Goal: Transaction & Acquisition: Purchase product/service

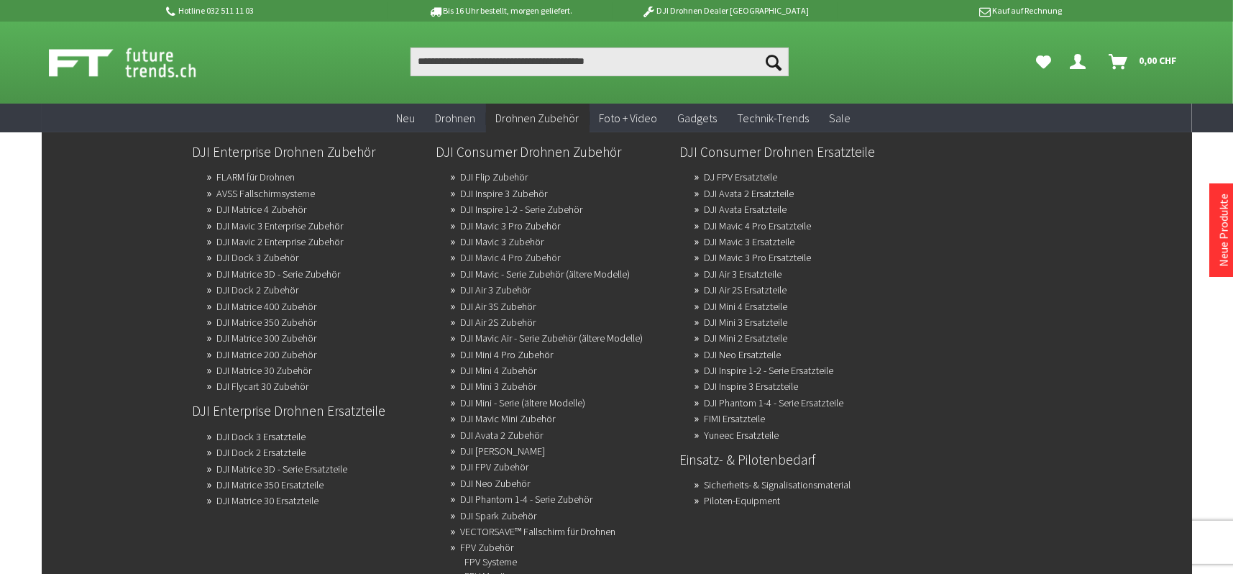
click at [549, 255] on link "DJI Mavic 4 Pro Zubehör" at bounding box center [511, 257] width 100 height 20
click at [524, 352] on link "DJI Mini 4 Pro Zubehör" at bounding box center [507, 354] width 93 height 20
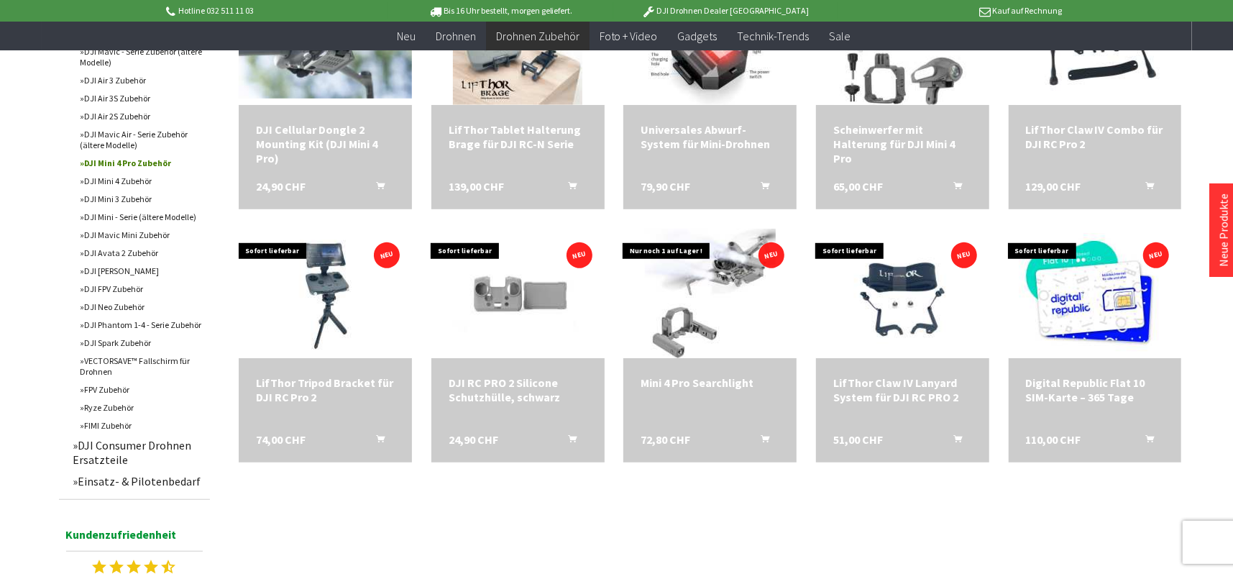
scroll to position [503, 0]
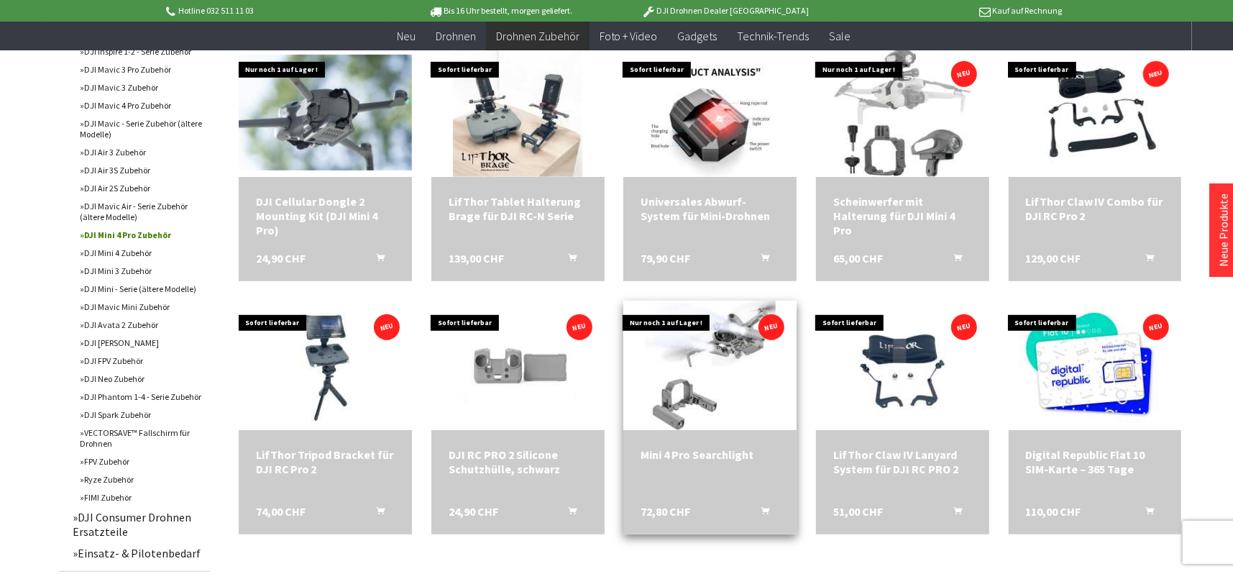
click at [667, 450] on div "Mini 4 Pro Searchlight" at bounding box center [710, 454] width 139 height 14
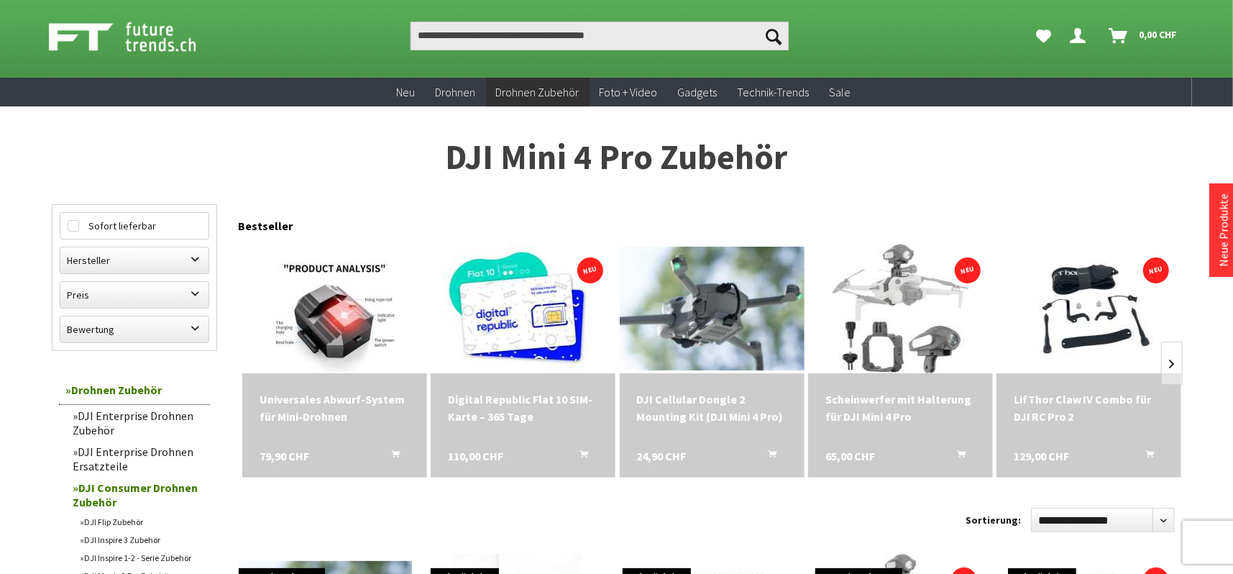
scroll to position [0, 0]
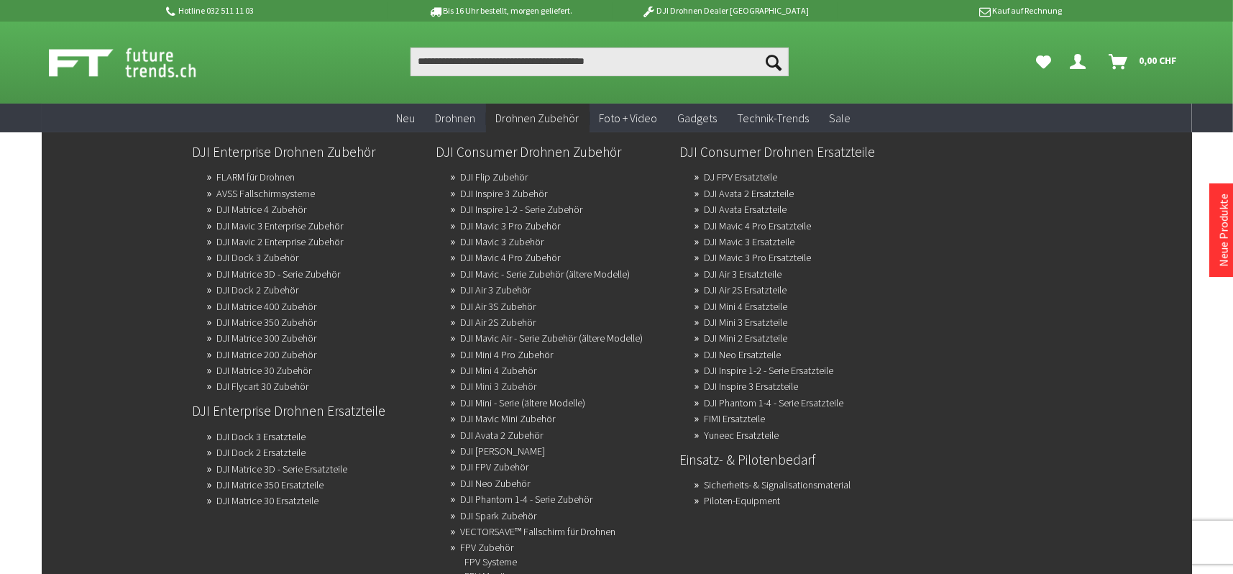
click at [478, 383] on link "DJI Mini 3 Zubehör" at bounding box center [499, 386] width 76 height 20
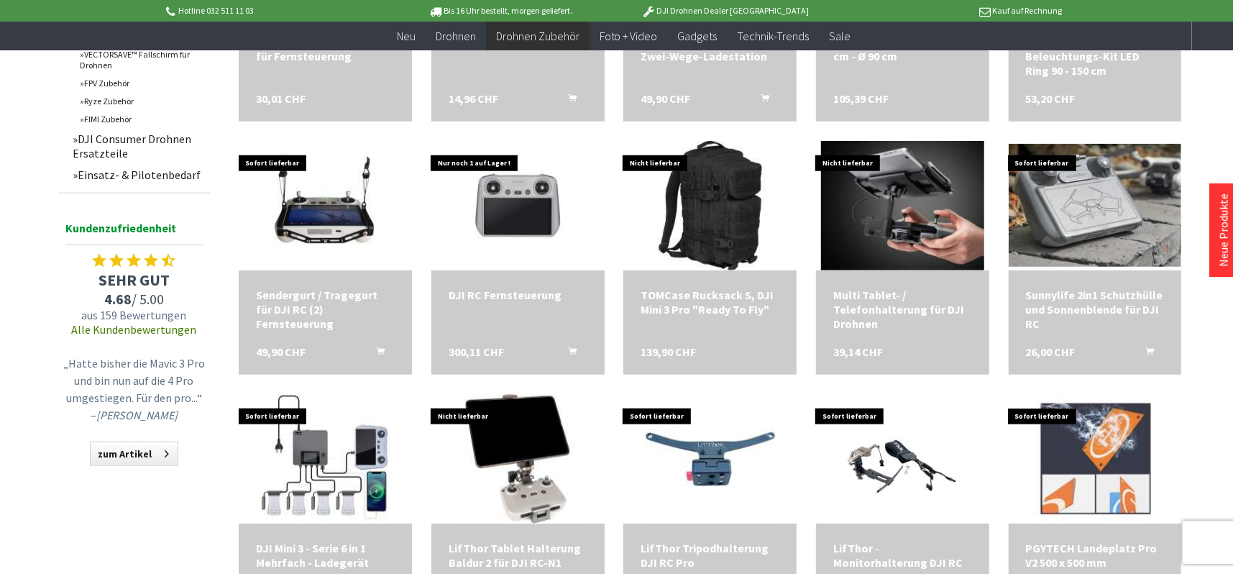
scroll to position [935, 0]
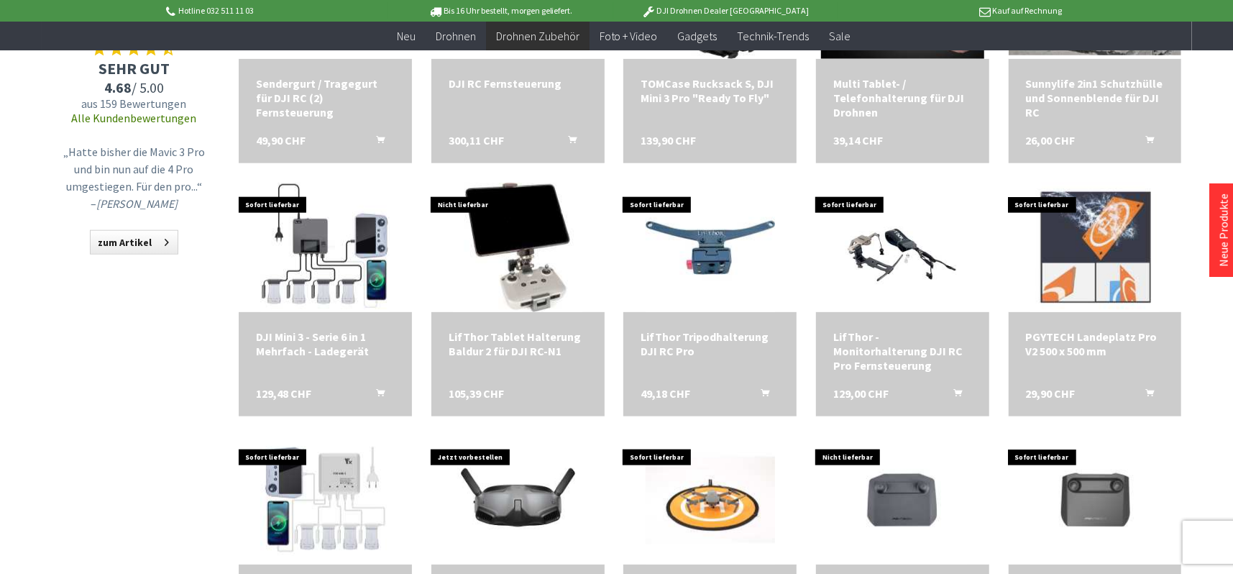
scroll to position [1222, 0]
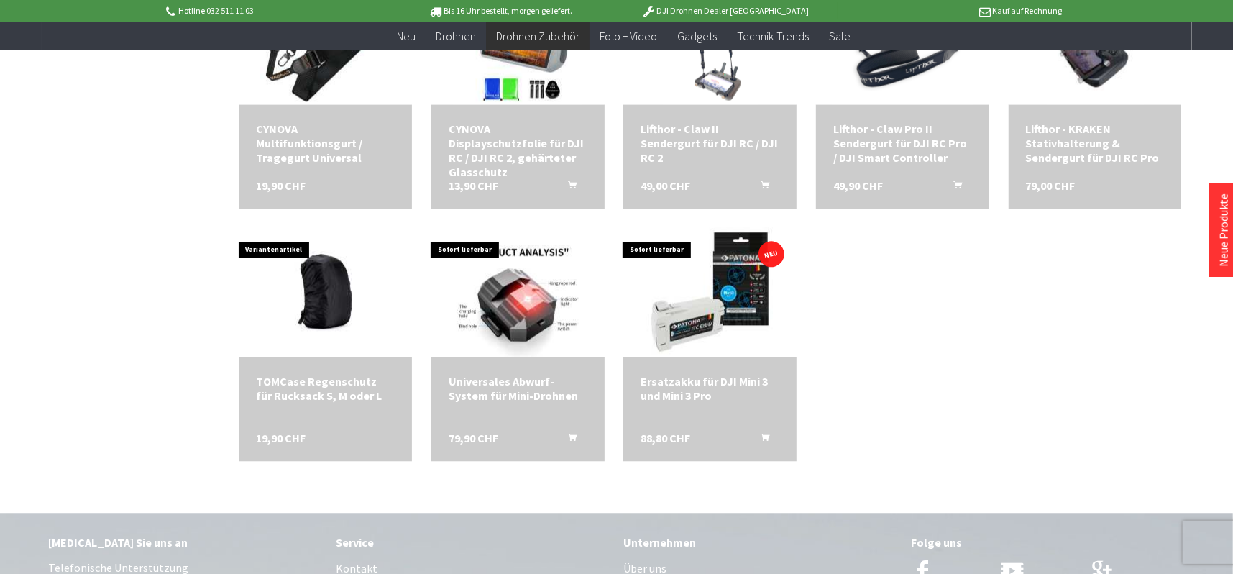
scroll to position [2373, 0]
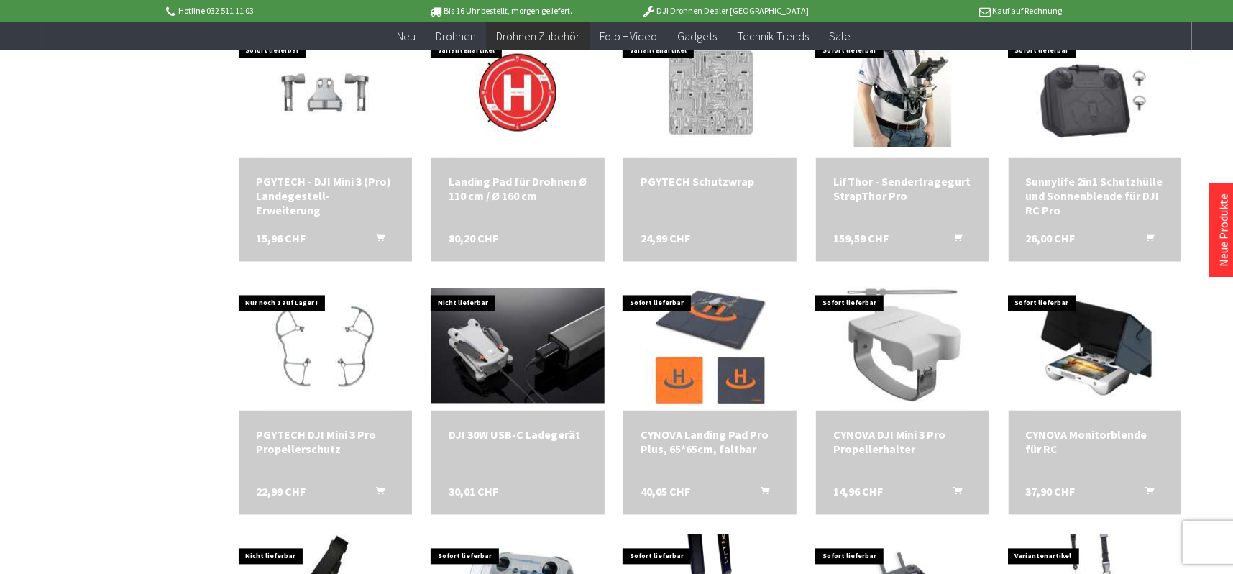
scroll to position [1726, 0]
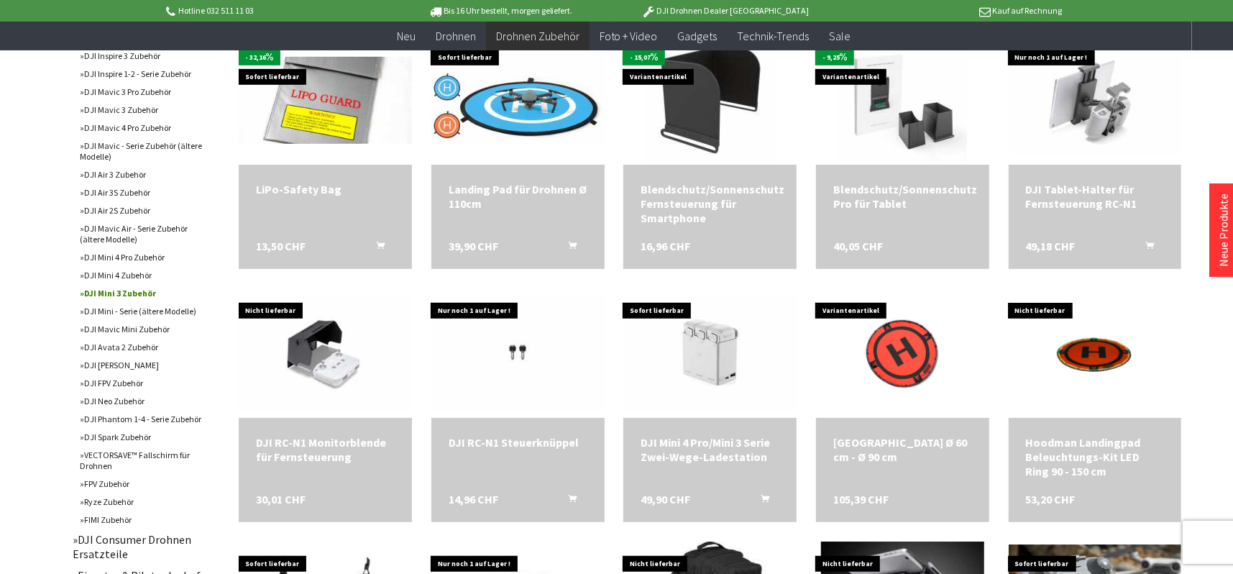
scroll to position [503, 0]
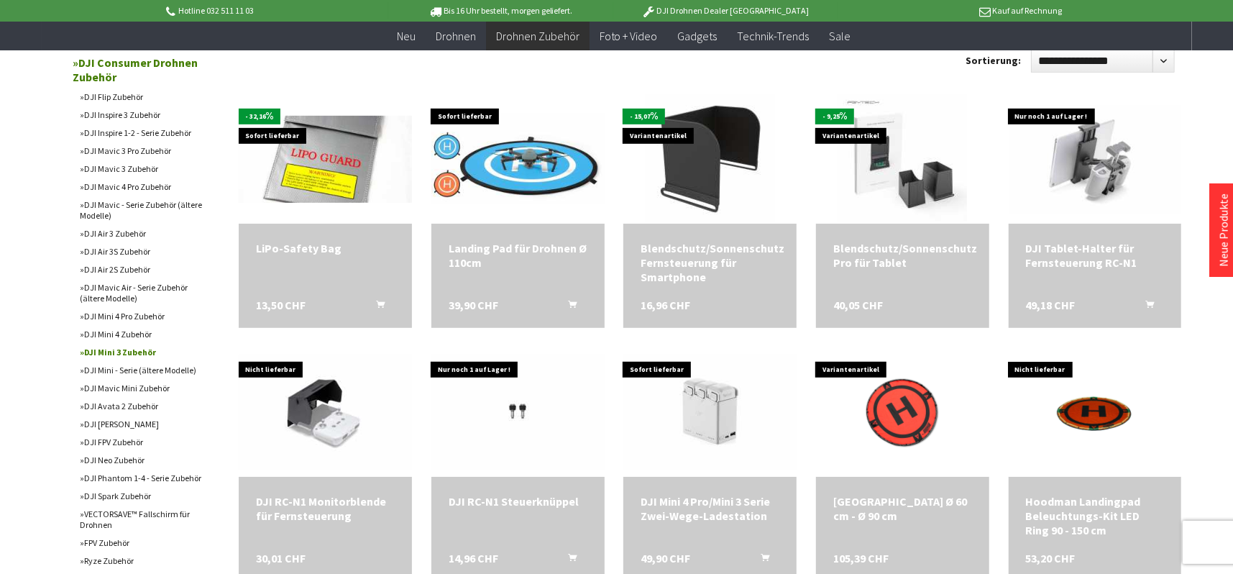
scroll to position [431, 0]
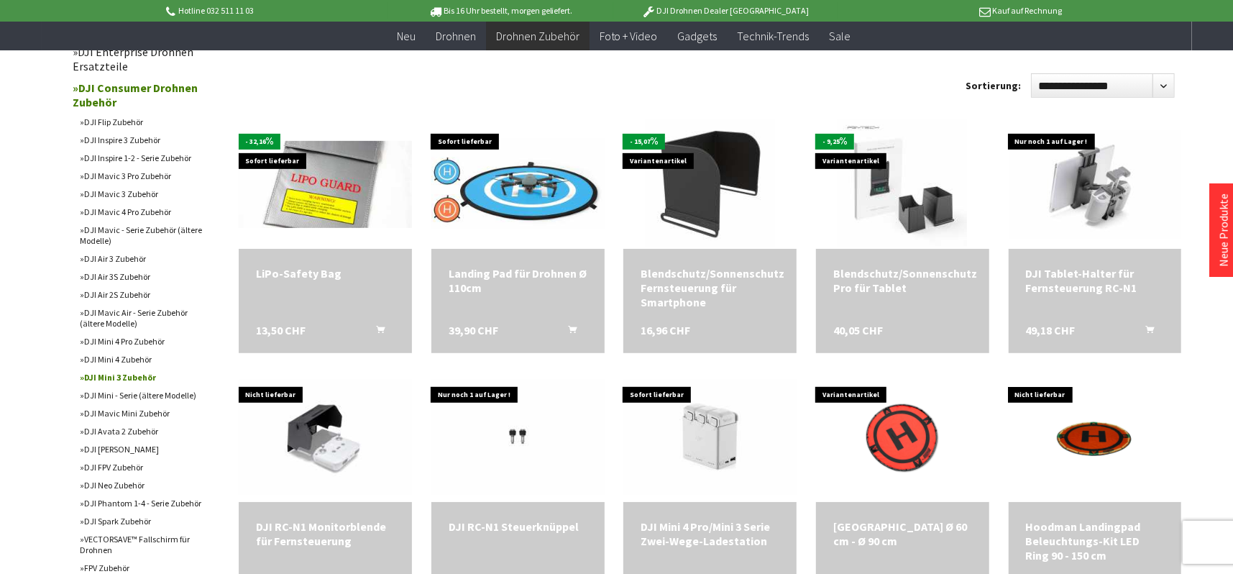
click at [142, 288] on link "DJI Air 2S Zubehör" at bounding box center [141, 294] width 137 height 18
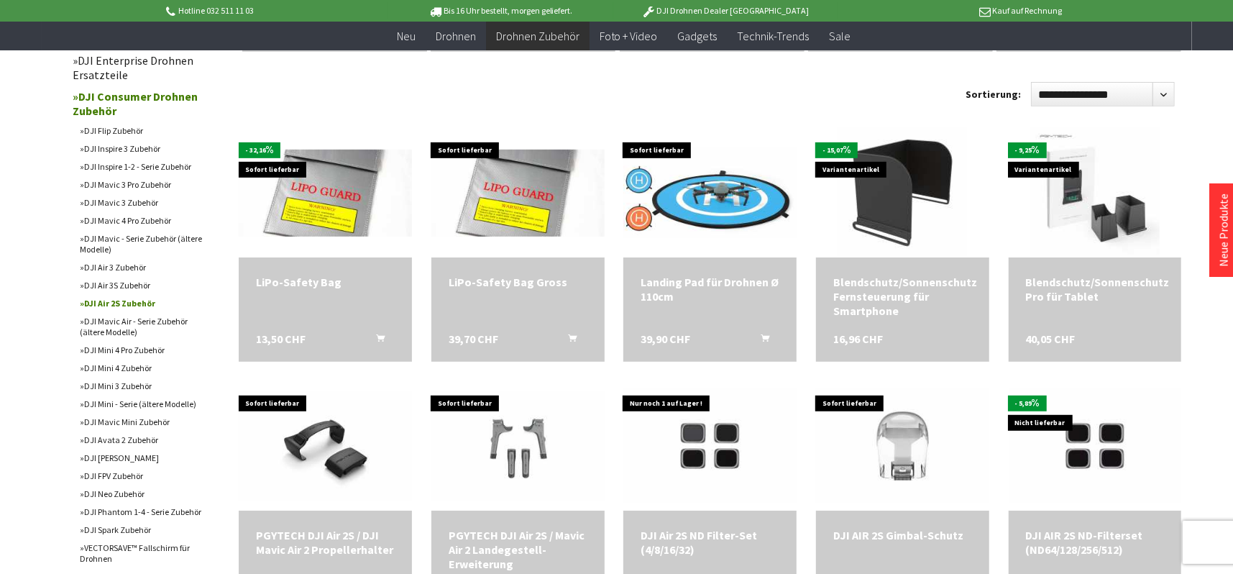
scroll to position [431, 0]
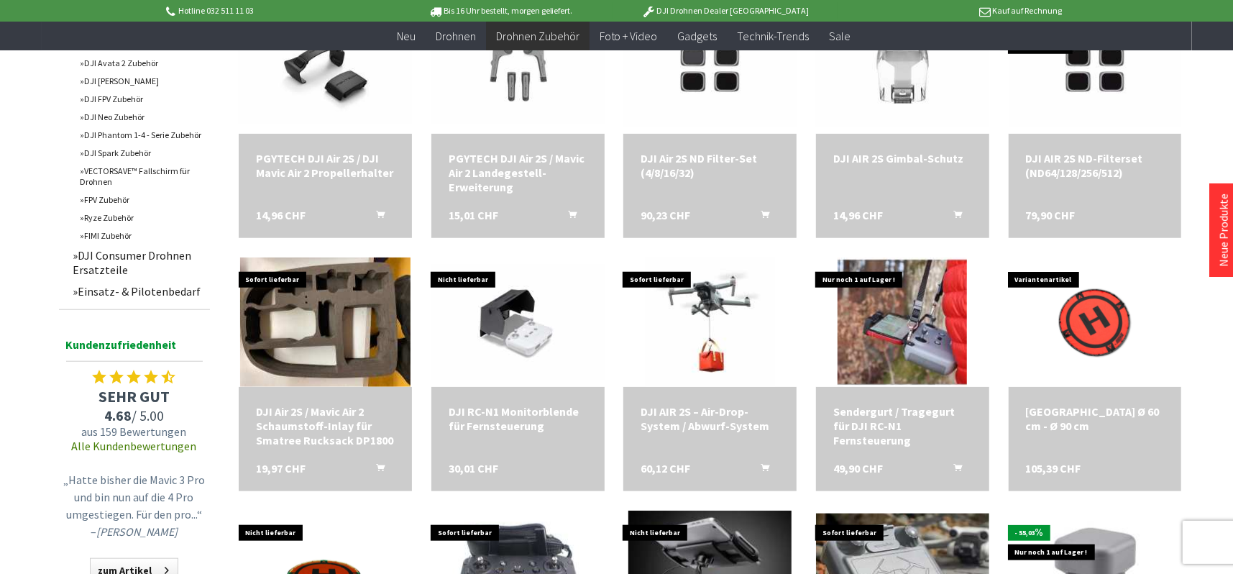
scroll to position [791, 0]
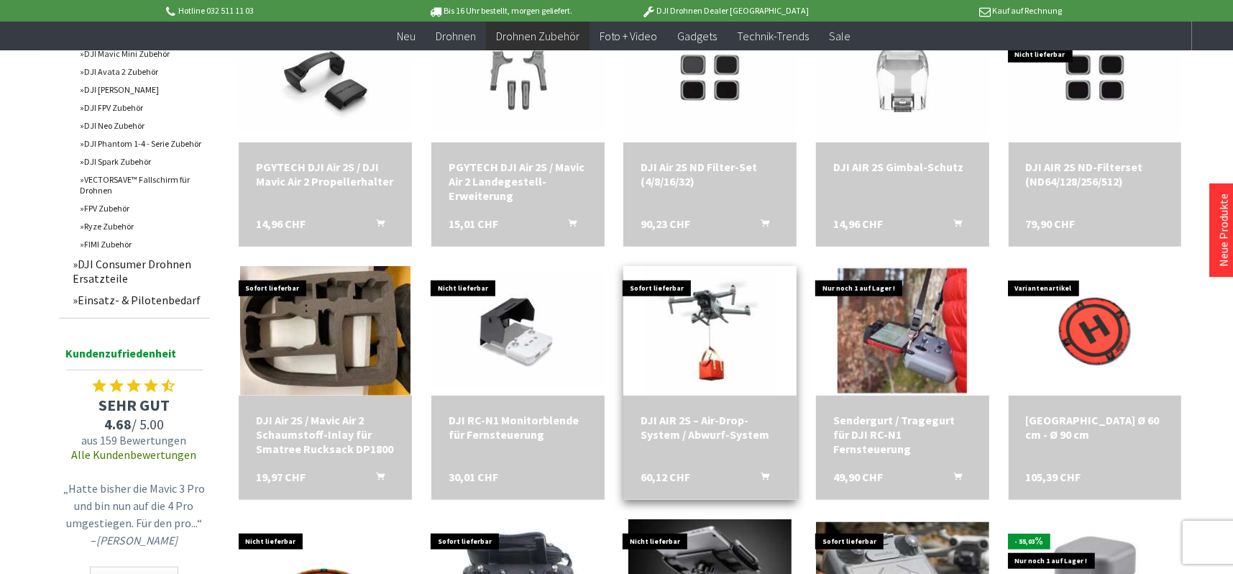
click at [697, 423] on div "DJI AIR 2S – Air-Drop-System / Abwurf-System" at bounding box center [710, 427] width 139 height 29
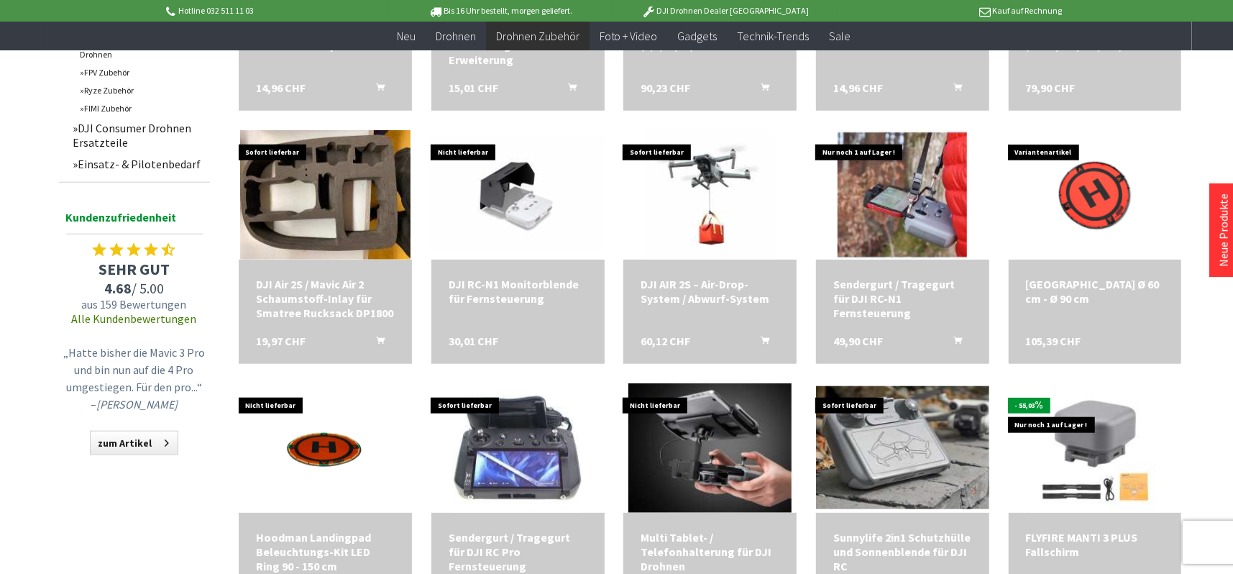
scroll to position [935, 0]
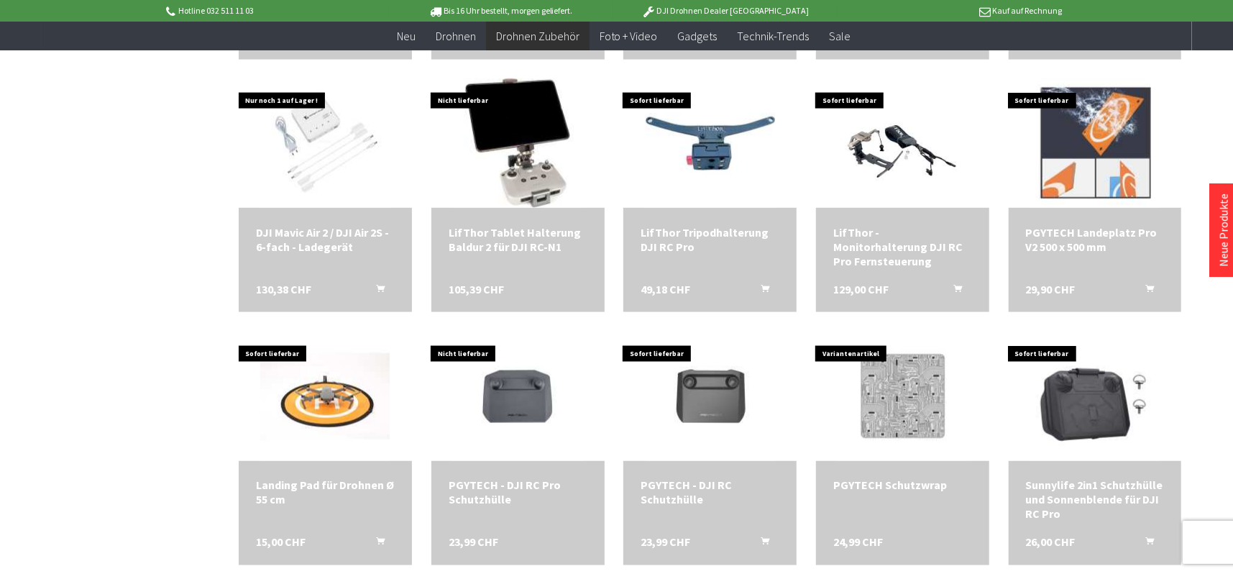
scroll to position [1510, 0]
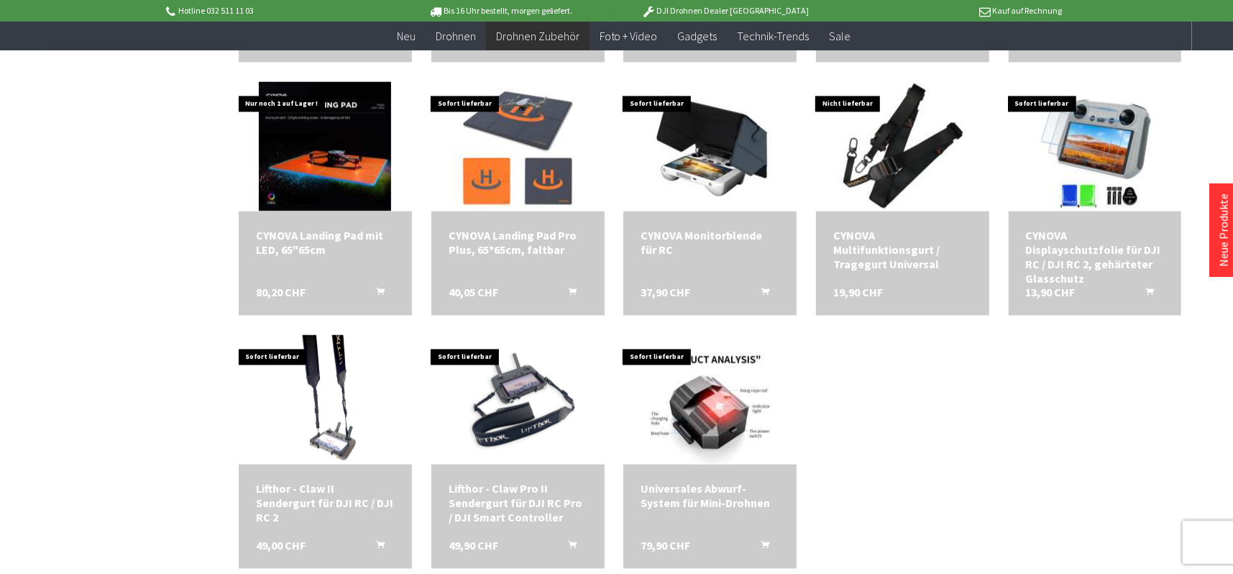
scroll to position [2013, 0]
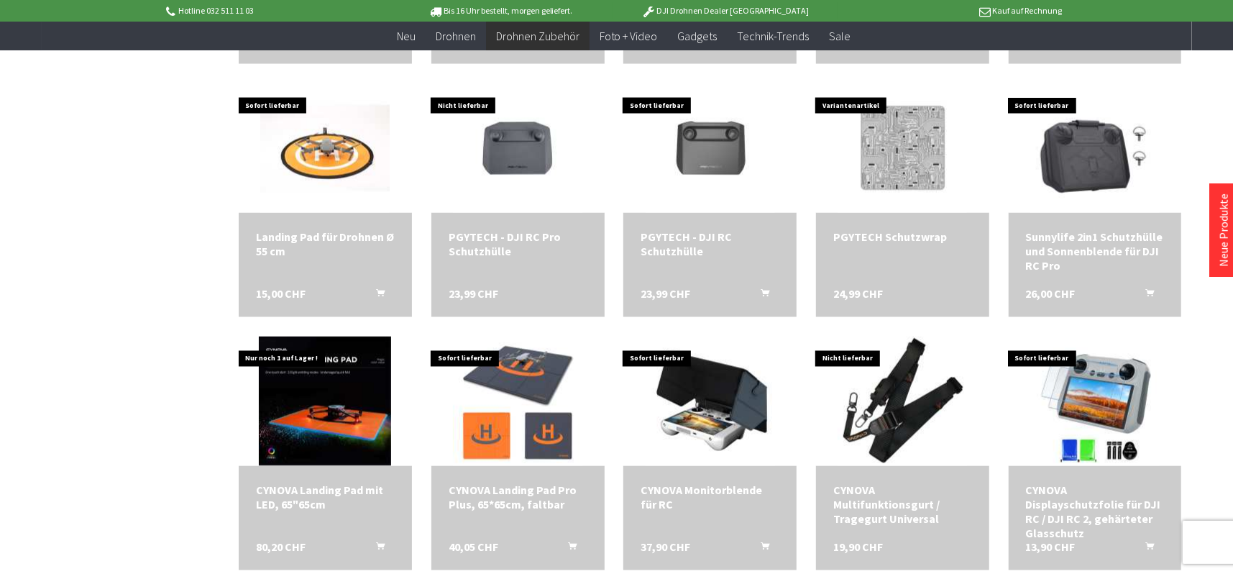
scroll to position [1726, 0]
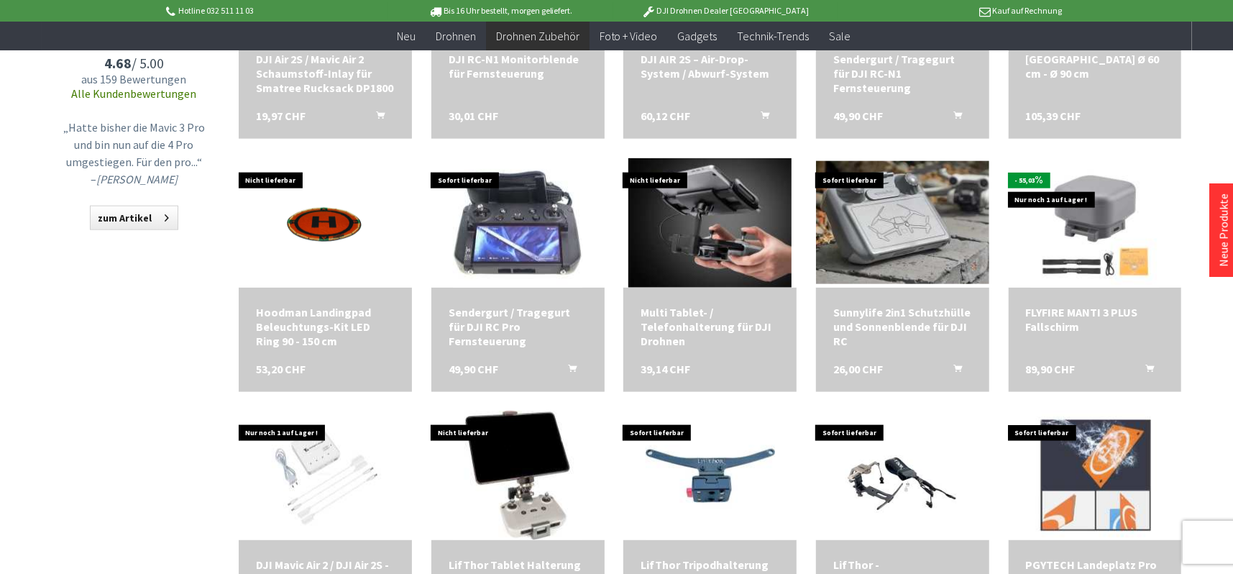
scroll to position [1150, 0]
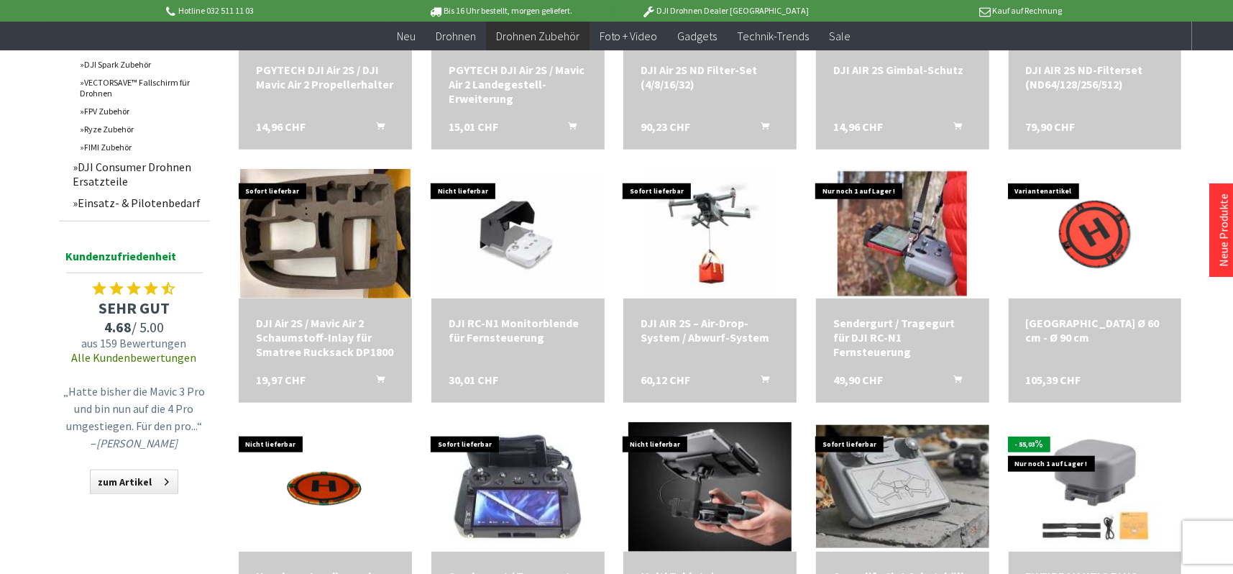
scroll to position [863, 0]
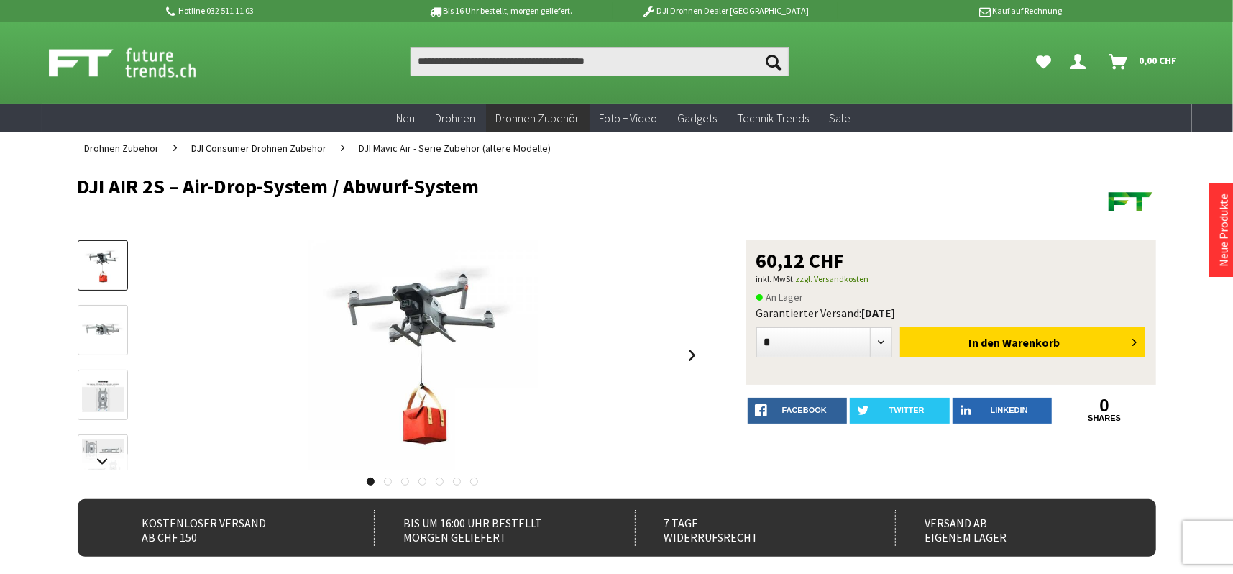
click at [386, 480] on link at bounding box center [388, 481] width 8 height 8
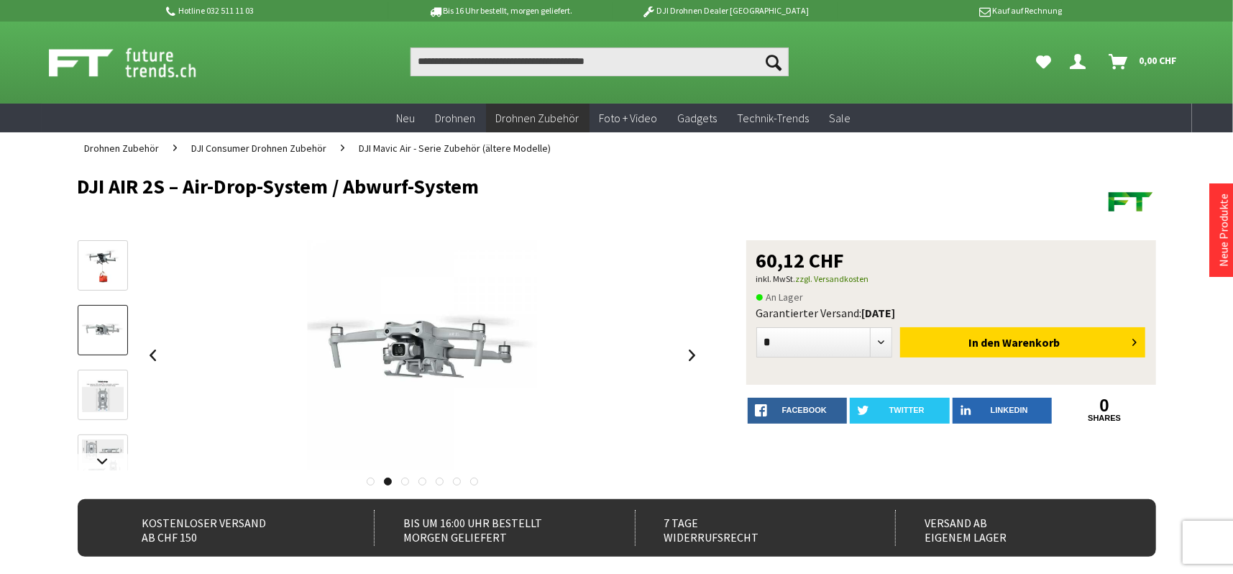
click at [406, 483] on link at bounding box center [405, 481] width 8 height 8
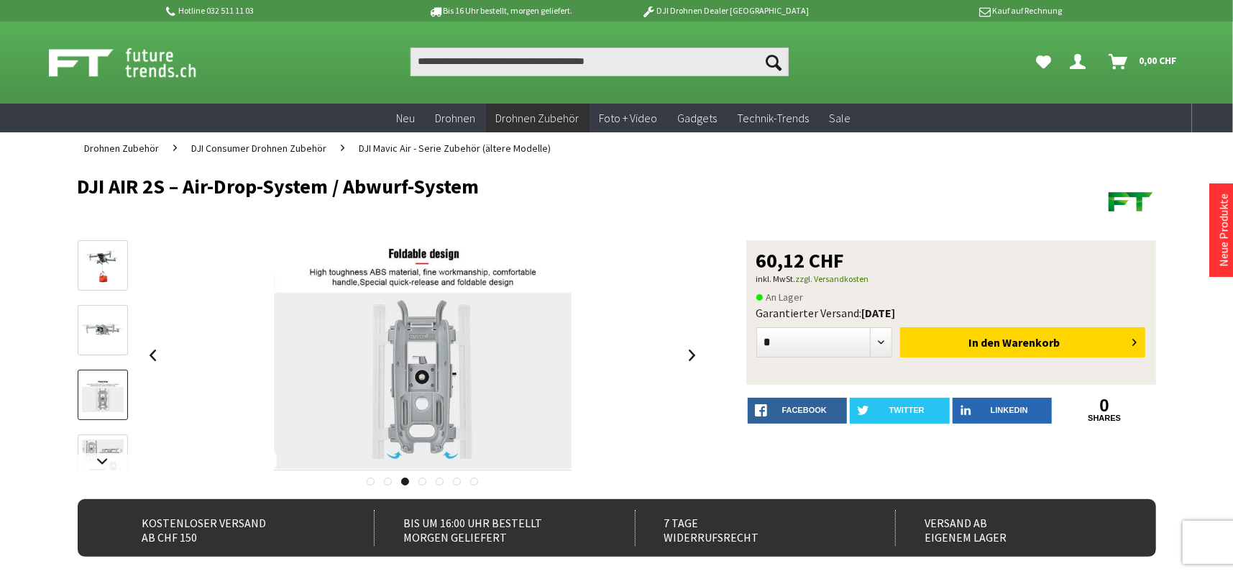
click at [420, 480] on link at bounding box center [422, 481] width 8 height 8
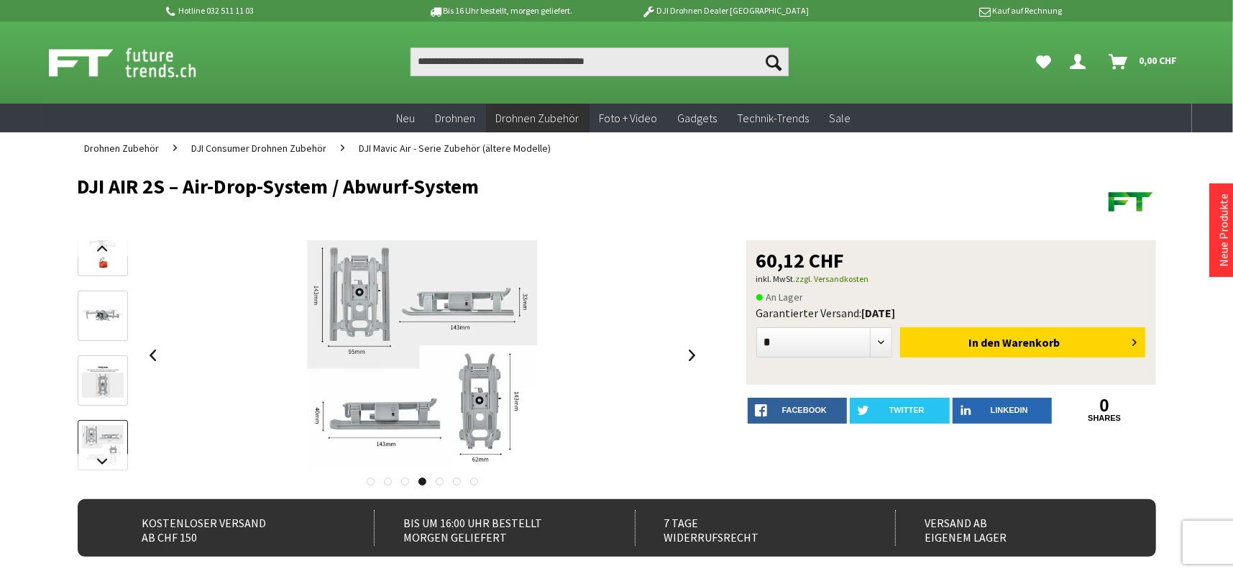
click at [436, 480] on link at bounding box center [440, 481] width 8 height 8
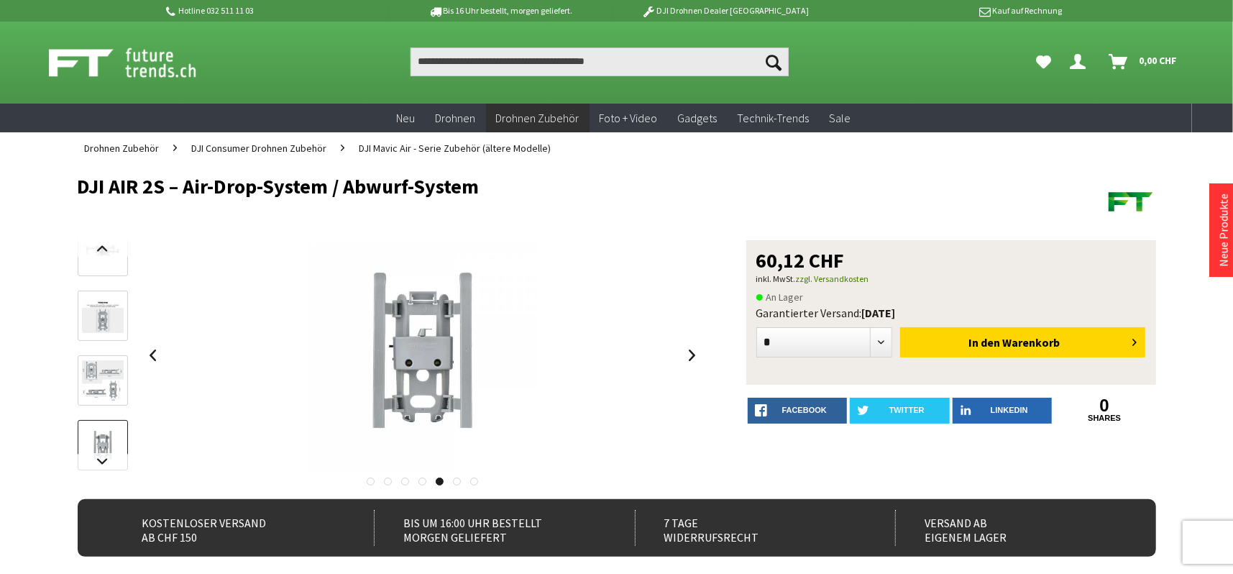
click at [457, 481] on link at bounding box center [457, 481] width 8 height 8
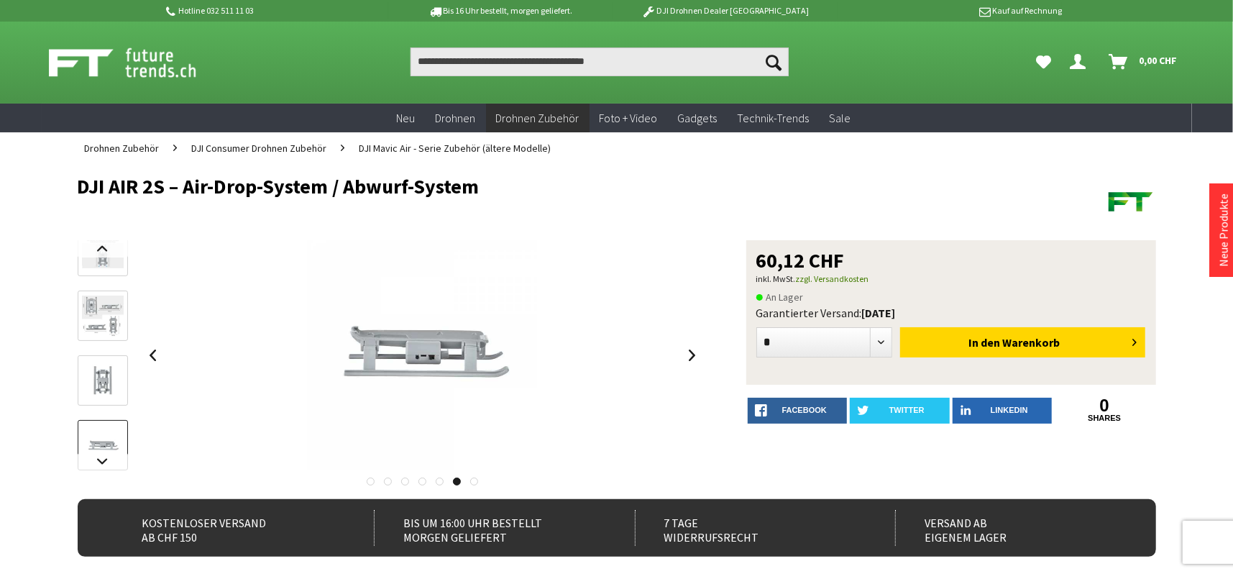
click at [472, 481] on link at bounding box center [474, 481] width 8 height 8
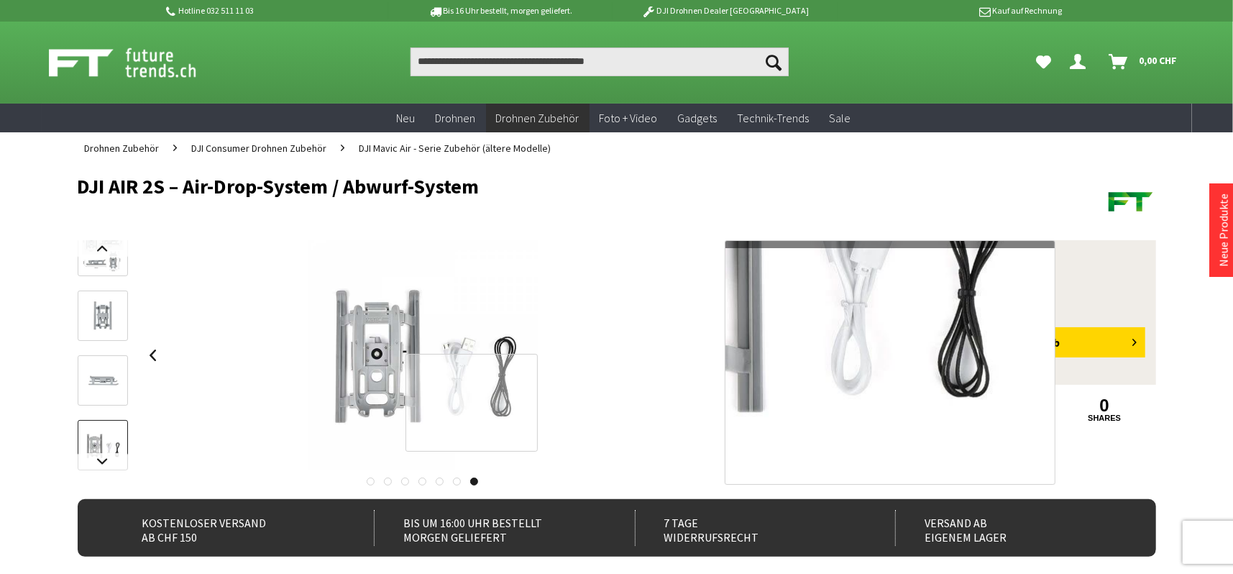
click at [495, 403] on div at bounding box center [472, 403] width 132 height 98
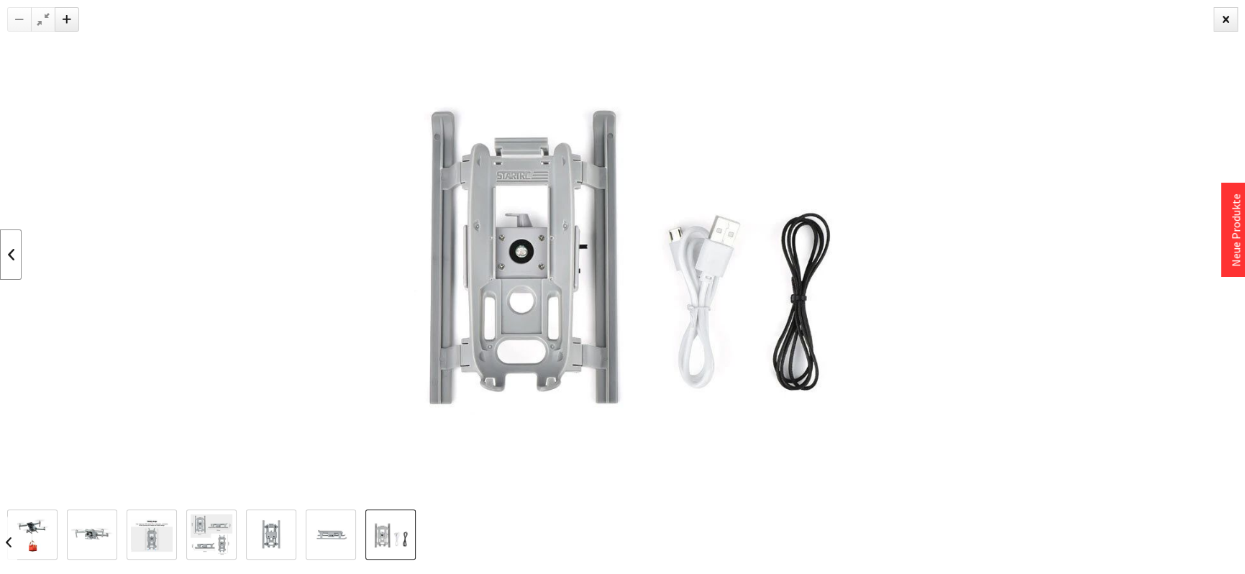
click at [11, 252] on link at bounding box center [11, 254] width 22 height 50
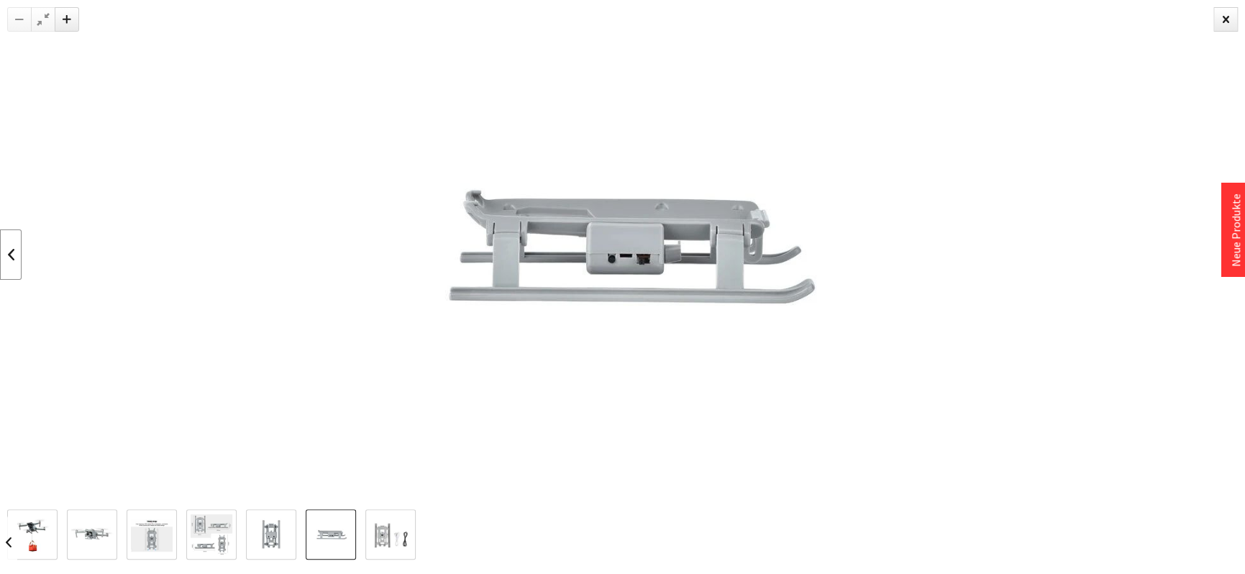
click at [11, 252] on link at bounding box center [11, 254] width 22 height 50
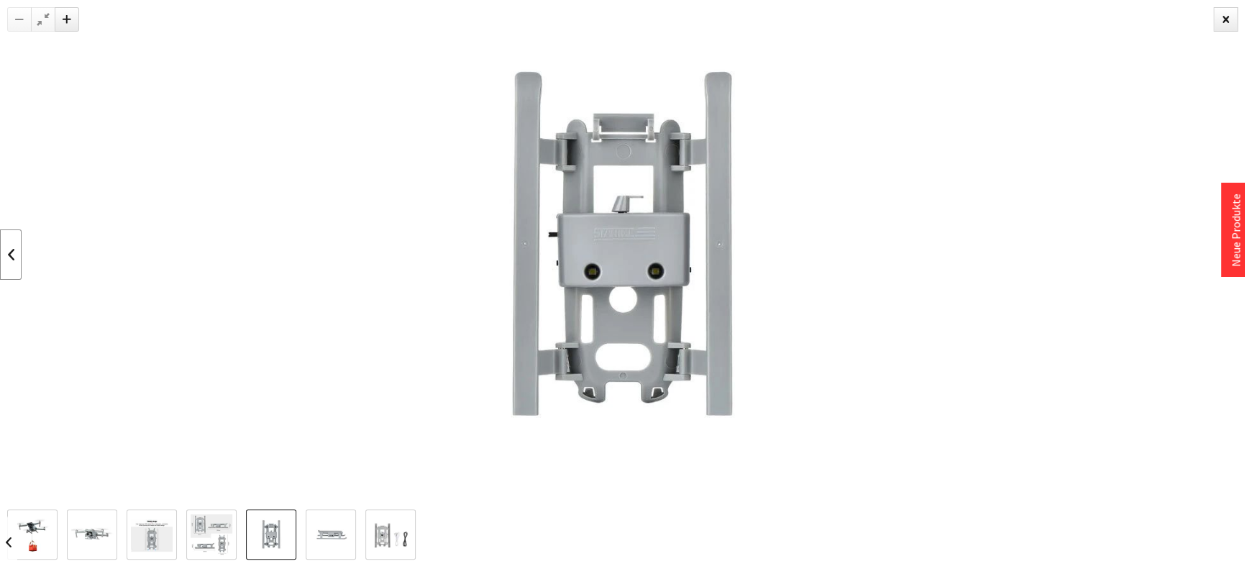
click at [11, 252] on link at bounding box center [11, 254] width 22 height 50
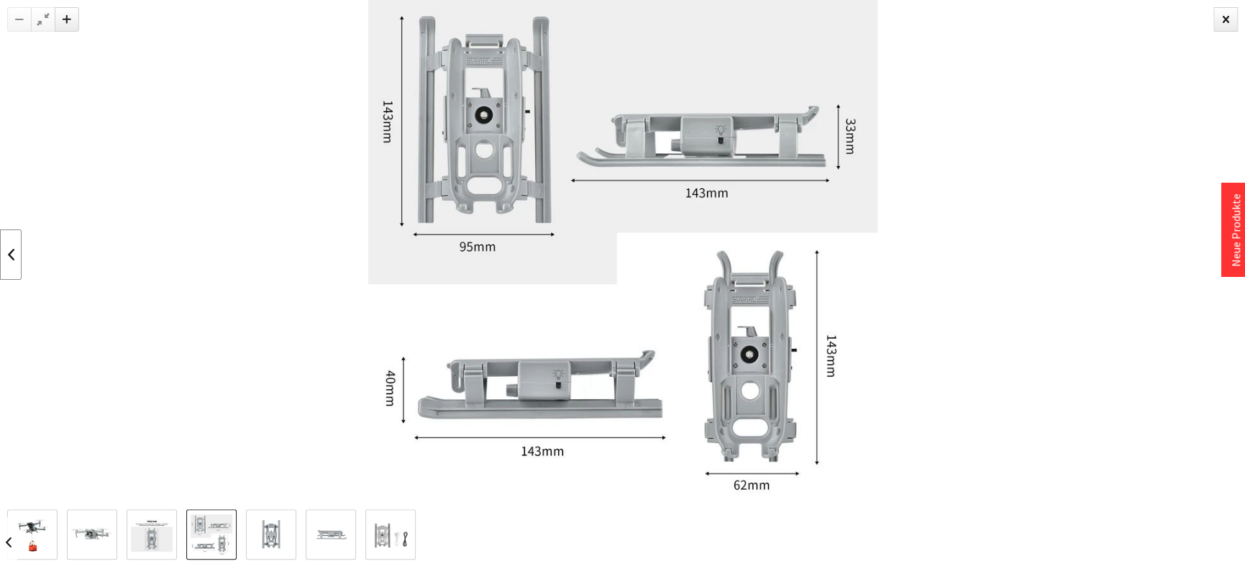
click at [11, 252] on link at bounding box center [11, 254] width 22 height 50
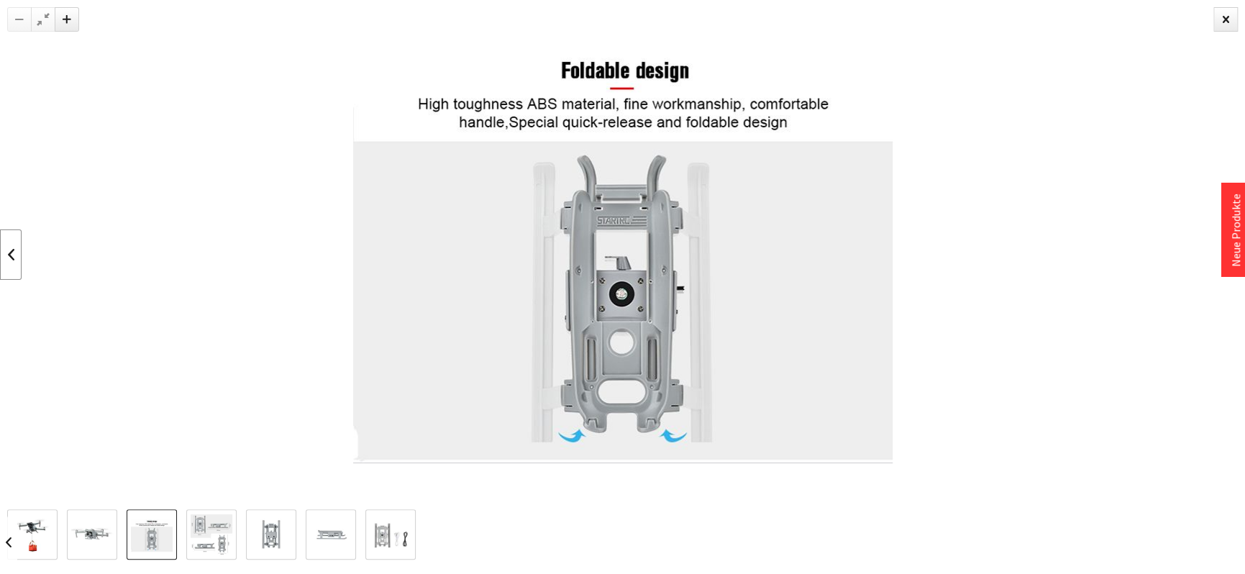
click at [11, 252] on link at bounding box center [11, 254] width 22 height 50
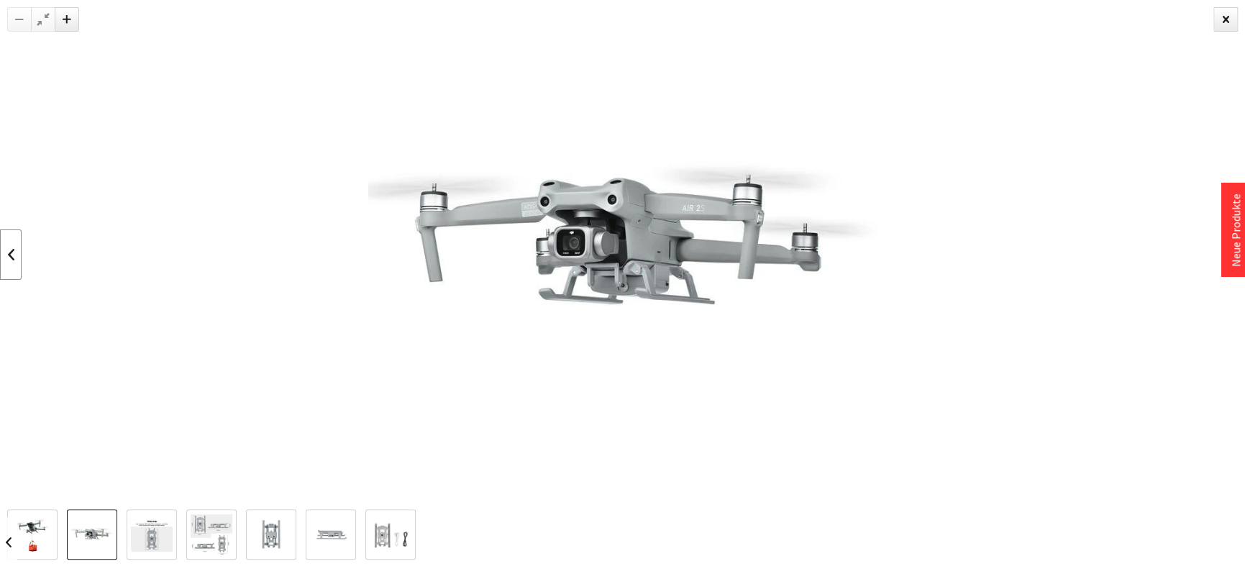
click at [11, 252] on link at bounding box center [11, 254] width 22 height 50
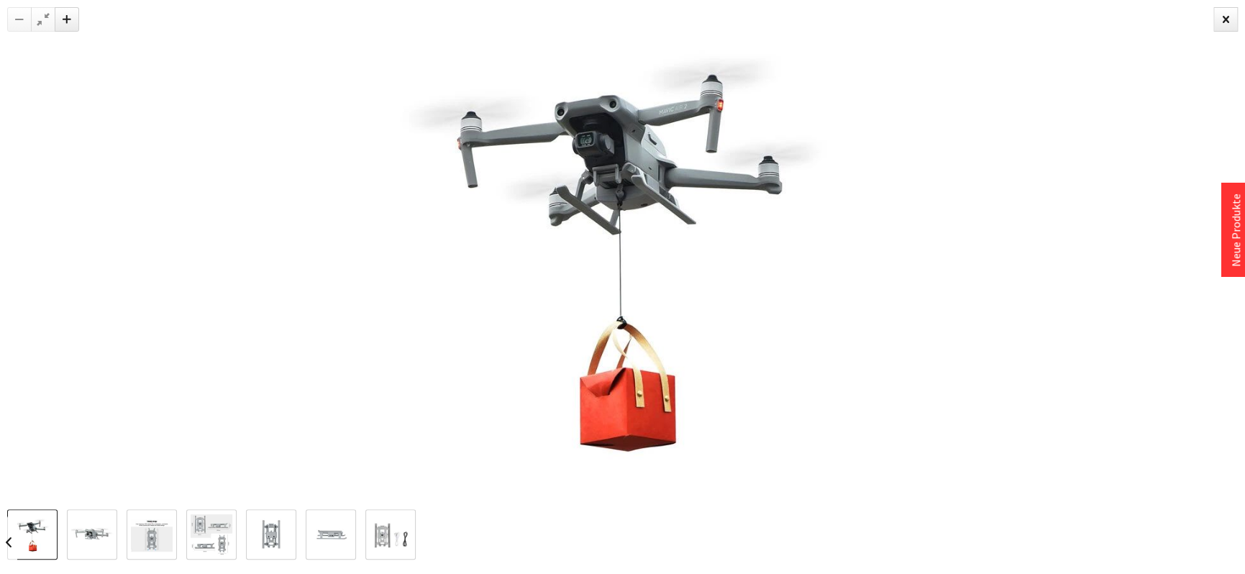
click at [11, 252] on div at bounding box center [622, 254] width 1245 height 509
